Goal: Transaction & Acquisition: Purchase product/service

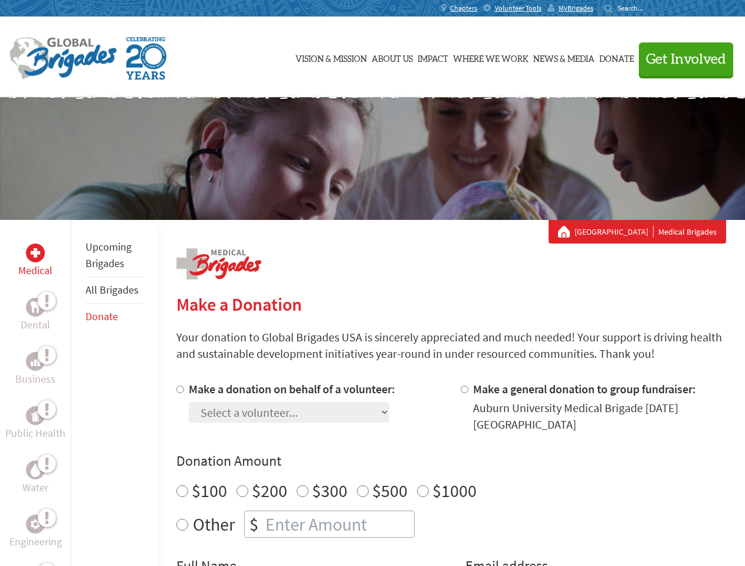
click at [651, 8] on div "Search for:" at bounding box center [627, 8] width 47 height 9
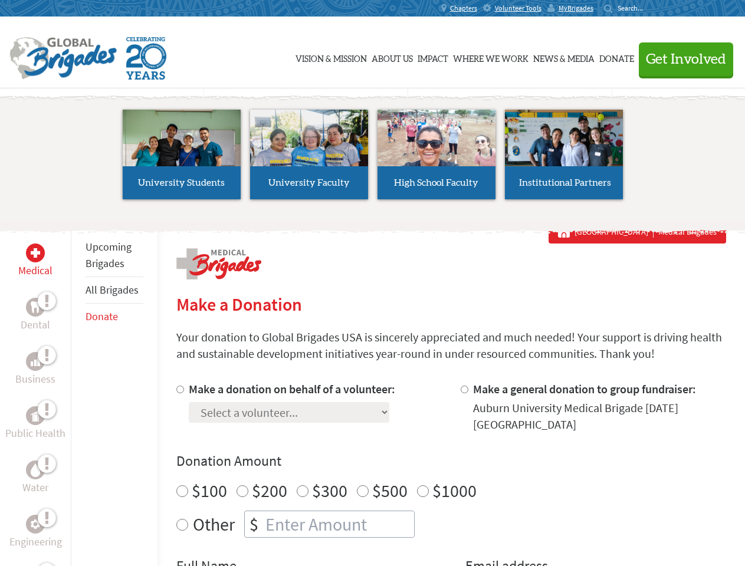
click at [680, 59] on span "Get Involved" at bounding box center [686, 59] width 80 height 14
click at [373, 159] on li "High School Faculty" at bounding box center [436, 154] width 127 height 108
click at [78, 393] on div "Upcoming Brigades All Brigades Donate" at bounding box center [114, 503] width 87 height 566
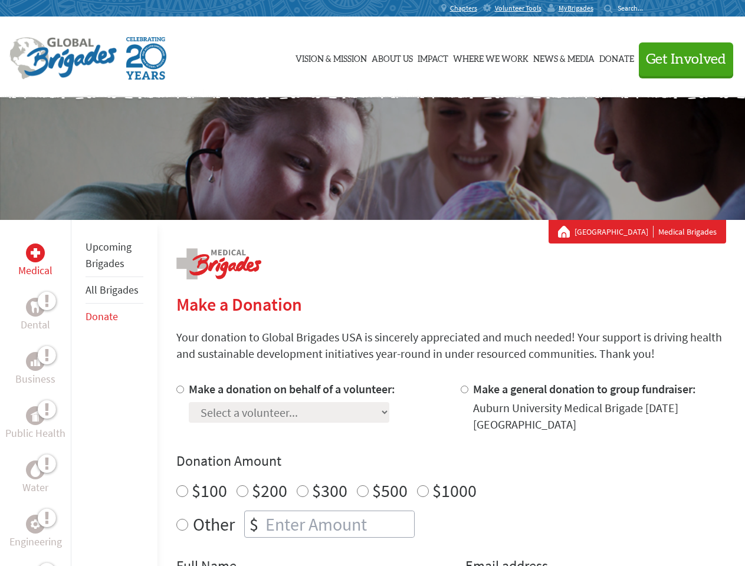
click at [450, 473] on div "Donation Amount $100 $200 $300 $500 $1000 Other $" at bounding box center [451, 495] width 550 height 86
click at [179, 389] on input "Make a donation on behalf of a volunteer:" at bounding box center [180, 390] width 8 height 8
radio input "true"
click at [463, 389] on input "Make a general donation to group fundraiser:" at bounding box center [464, 390] width 8 height 8
radio input "true"
